Goal: Task Accomplishment & Management: Complete application form

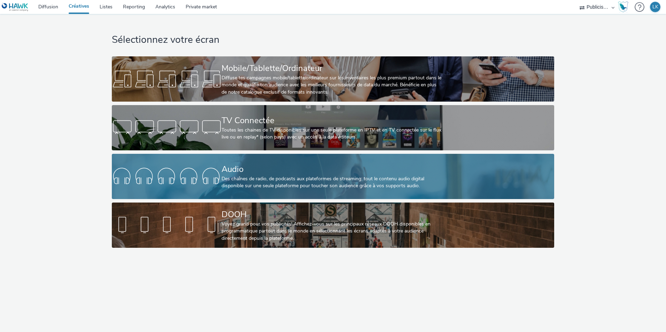
click at [279, 156] on div "Audio Des chaînes de radio, de podcasts aux plateformes de streaming: tout le c…" at bounding box center [332, 176] width 220 height 45
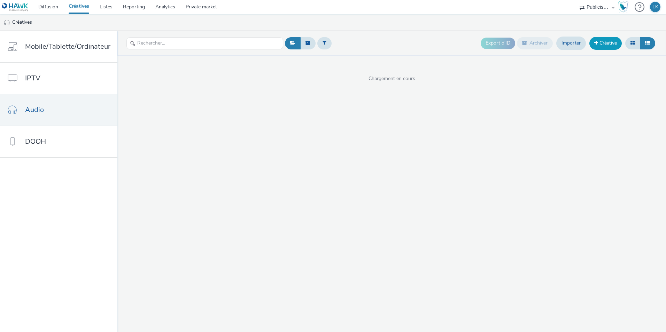
click at [598, 46] on link "Créative" at bounding box center [606, 43] width 32 height 13
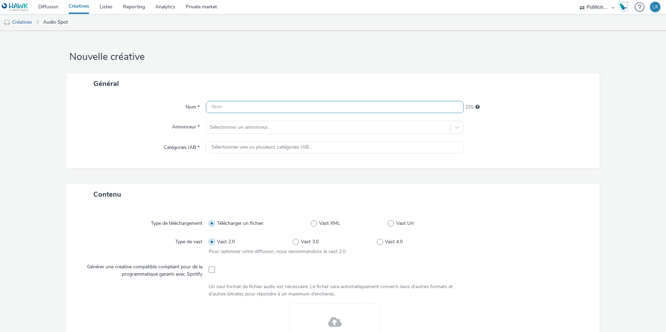
click at [222, 110] on input "text" at bounding box center [335, 107] width 258 height 12
click at [272, 108] on input "MONSTER MUNCH_" at bounding box center [335, 107] width 258 height 12
type input "MONSTER MUNCH_OCTOBRE-NOVEMBRE_25"
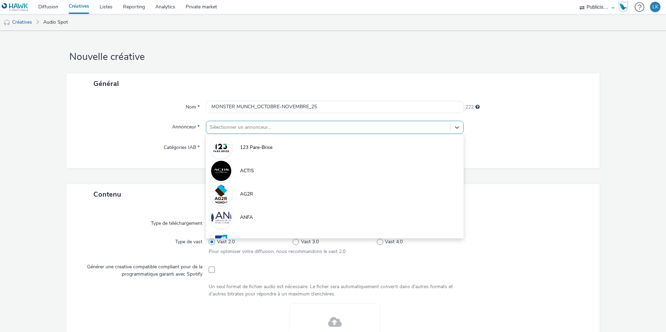
click at [292, 125] on div at bounding box center [328, 127] width 237 height 8
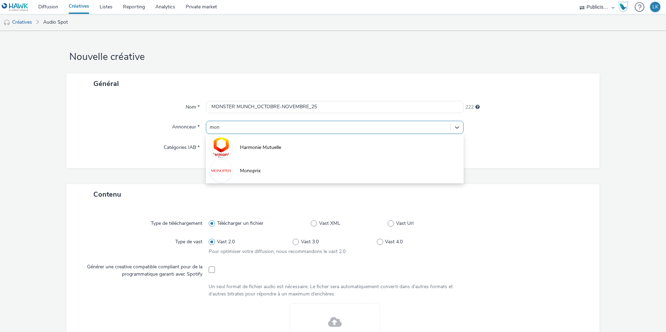
type input "mon"
click at [19, 6] on img at bounding box center [15, 7] width 27 height 9
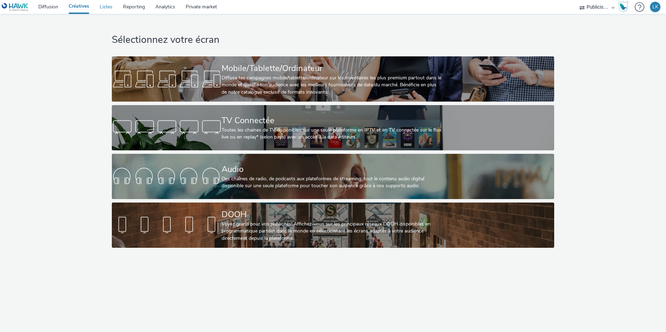
click at [106, 9] on link "Listes" at bounding box center [105, 7] width 23 height 14
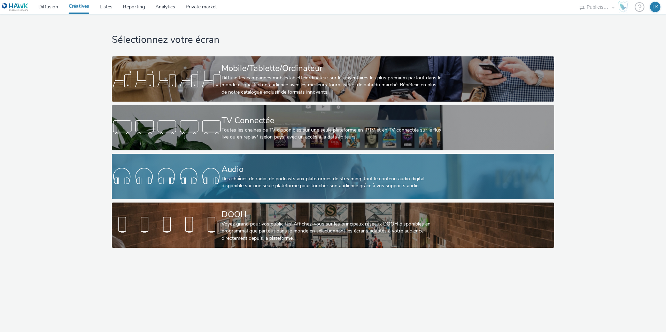
click at [214, 154] on link "Audio Des chaînes de radio, de podcasts aux plateformes de streaming: tout le c…" at bounding box center [333, 176] width 443 height 45
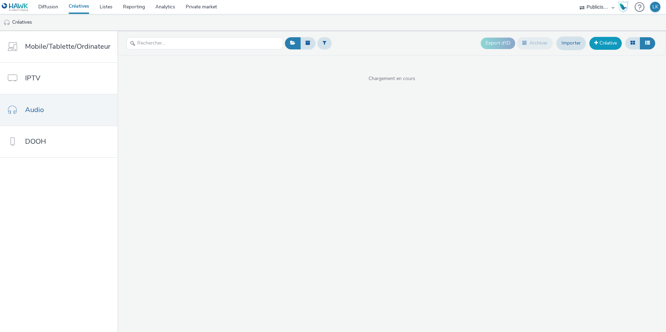
click at [604, 45] on link "Créative" at bounding box center [606, 43] width 32 height 13
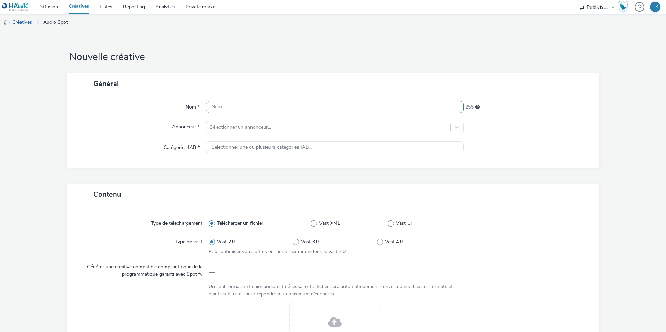
click at [222, 108] on input "text" at bounding box center [335, 107] width 258 height 12
type input "INTERSNACK_MONSTER MUNCH_25"
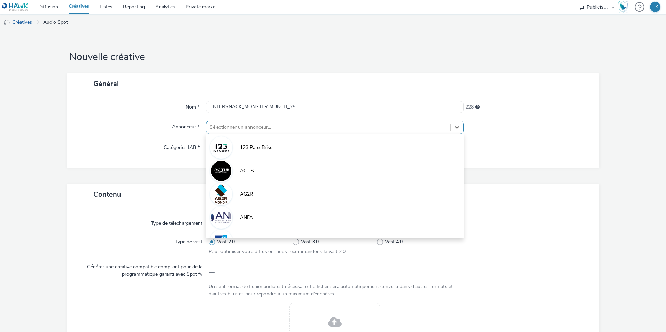
click at [233, 127] on div at bounding box center [328, 127] width 237 height 8
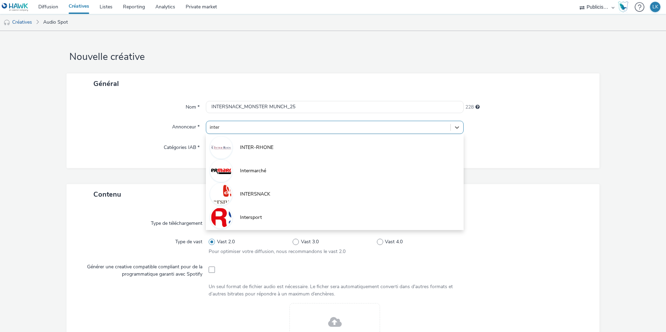
type input "inters"
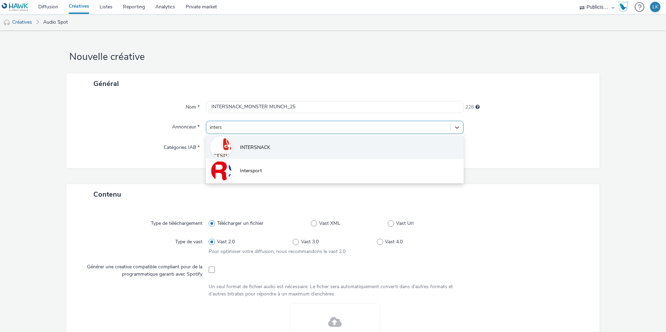
click at [255, 156] on li "INTERSNACK" at bounding box center [335, 147] width 258 height 23
type input "http://www.intersnack"
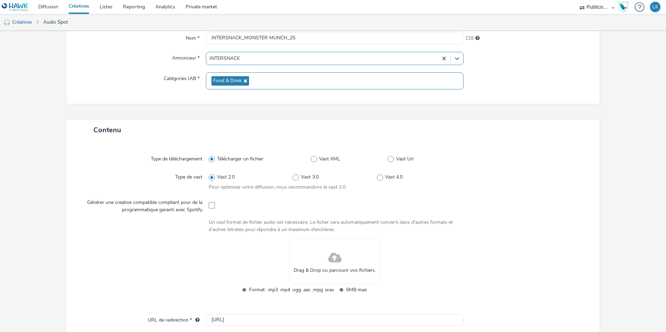
scroll to position [70, 0]
click at [216, 204] on div at bounding box center [335, 204] width 252 height 17
click at [209, 203] on span at bounding box center [212, 205] width 6 height 6
checkbox input "true"
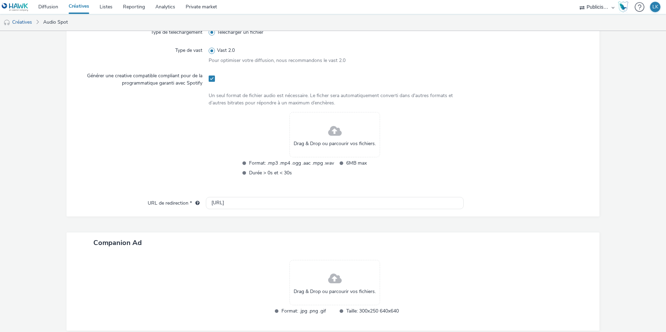
scroll to position [209, 0]
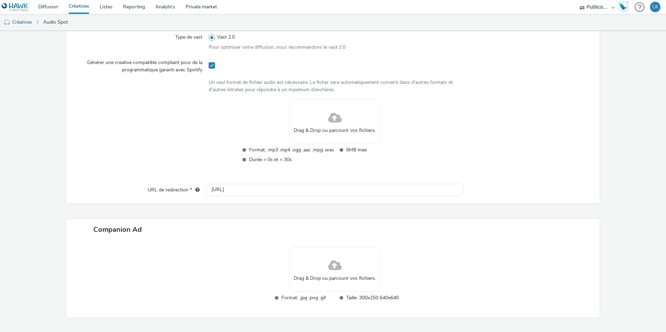
click at [333, 115] on span at bounding box center [335, 118] width 14 height 18
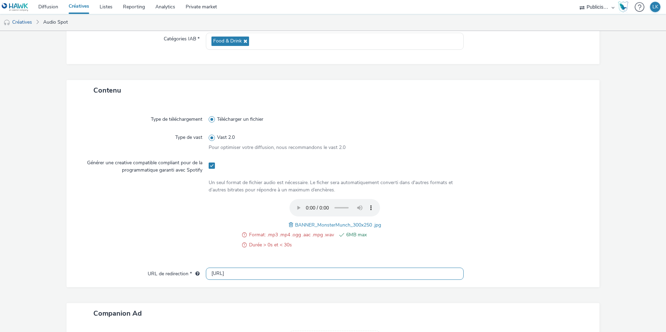
scroll to position [105, 0]
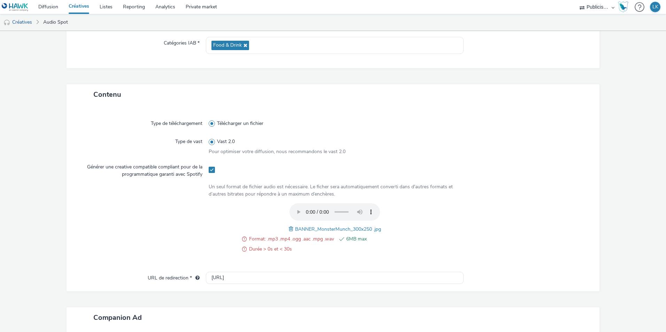
click at [289, 229] on span at bounding box center [292, 229] width 6 height 8
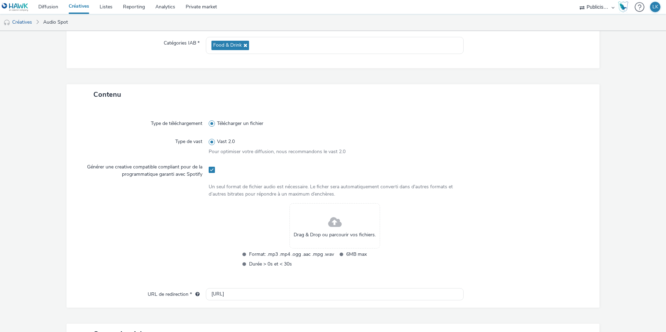
click at [318, 216] on div "Drag & Drop ou parcourir vos fichiers." at bounding box center [335, 226] width 91 height 45
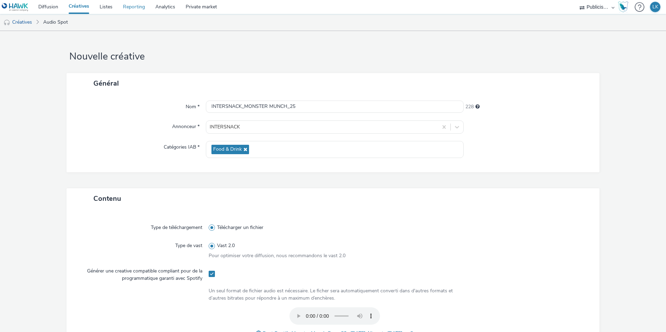
scroll to position [0, 0]
click at [58, 3] on link "Diffusion" at bounding box center [48, 7] width 30 height 14
